Goal: Task Accomplishment & Management: Use online tool/utility

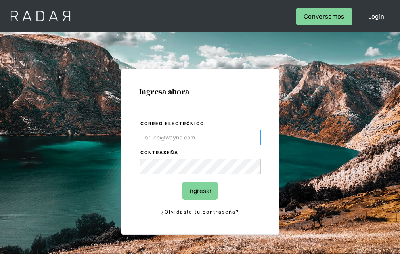
type input "[EMAIL_ADDRESS][PERSON_NAME][DOMAIN_NAME]"
click at [200, 191] on input "Ingresar" at bounding box center [199, 191] width 35 height 18
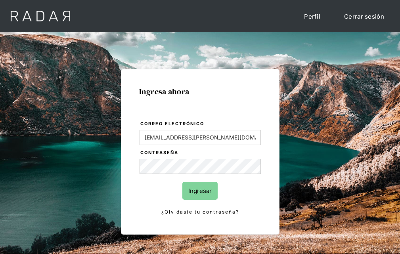
click at [200, 191] on input "Ingresar" at bounding box center [199, 191] width 35 height 18
